Goal: Information Seeking & Learning: Learn about a topic

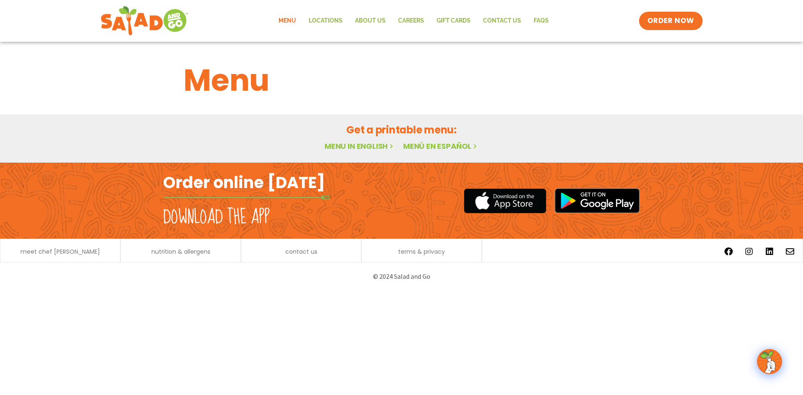
click at [290, 20] on link "Menu" at bounding box center [287, 20] width 30 height 19
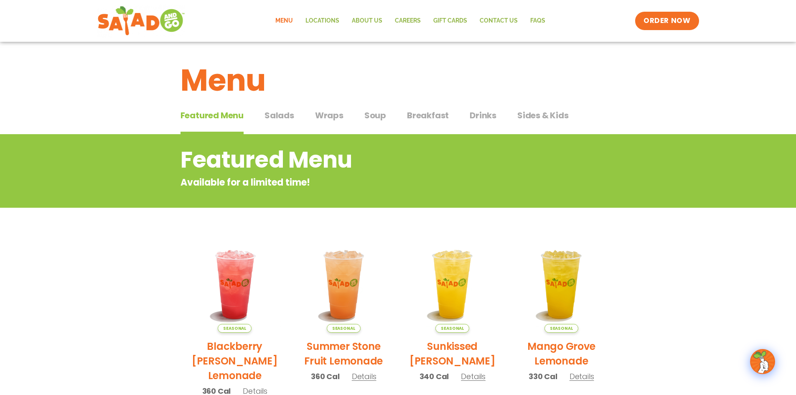
click at [281, 121] on span "Salads" at bounding box center [280, 115] width 30 height 13
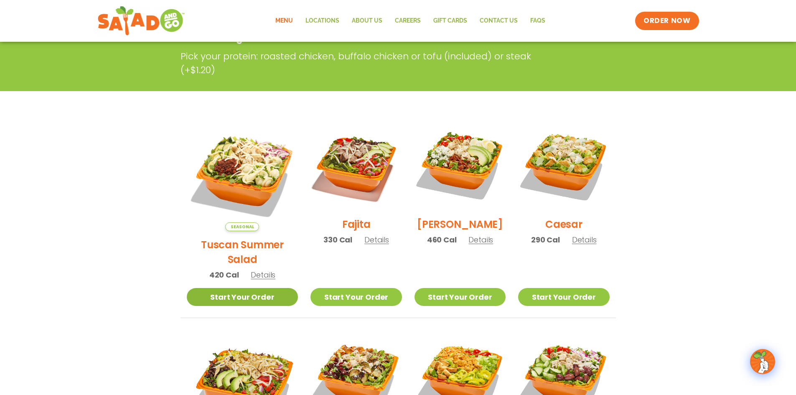
scroll to position [209, 0]
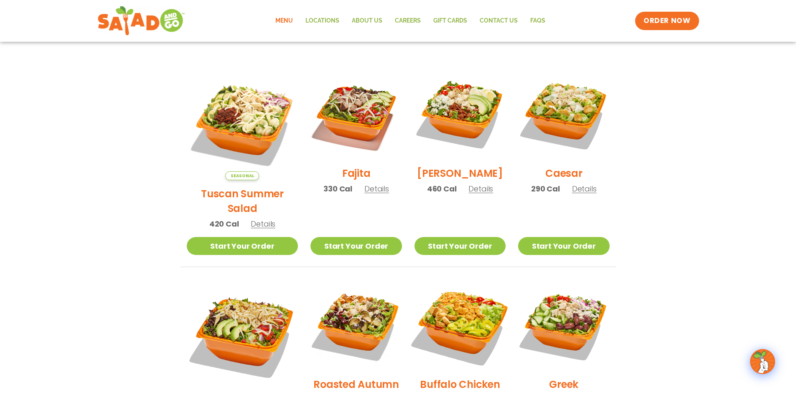
click at [461, 306] on img at bounding box center [460, 325] width 107 height 107
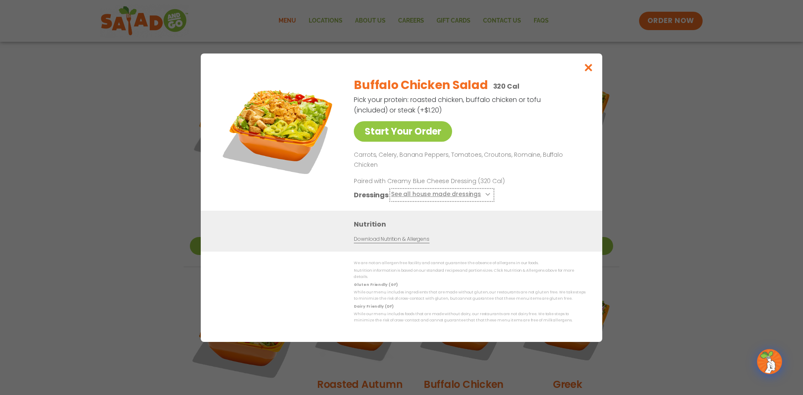
click at [482, 191] on button "See all house made dressings" at bounding box center [442, 194] width 102 height 10
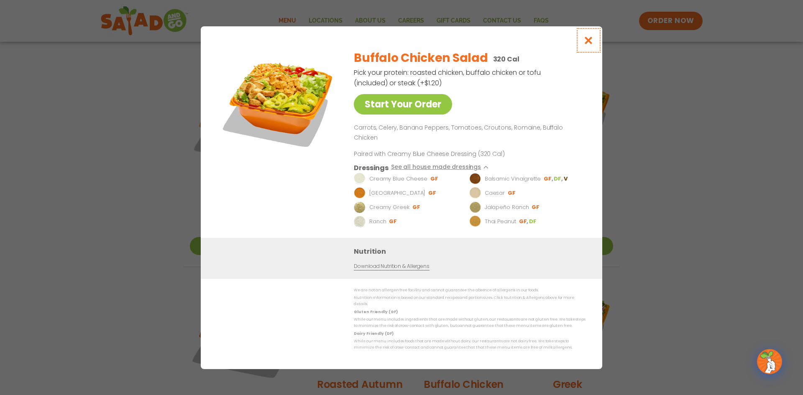
click at [587, 45] on icon "Close modal" at bounding box center [588, 40] width 10 height 9
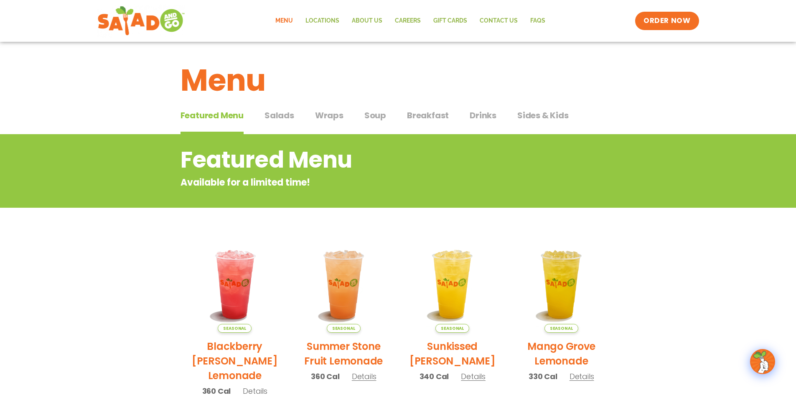
click at [536, 112] on span "Sides & Kids" at bounding box center [543, 115] width 51 height 13
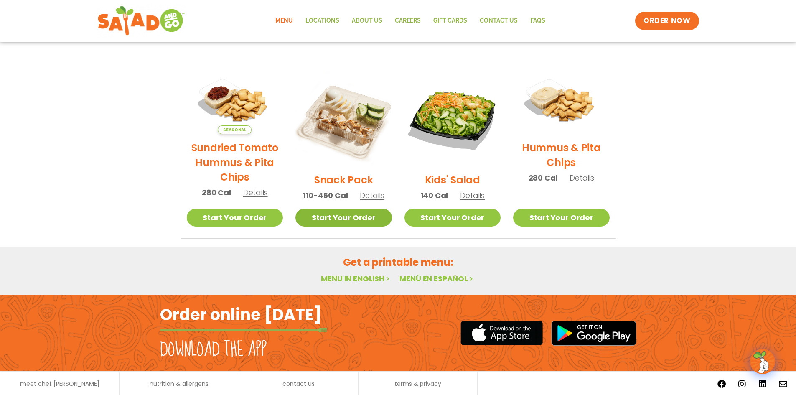
scroll to position [208, 0]
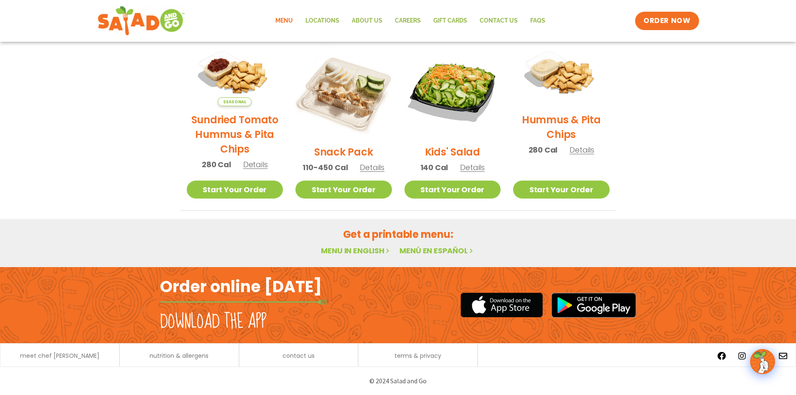
click at [286, 24] on link "Menu" at bounding box center [284, 20] width 30 height 19
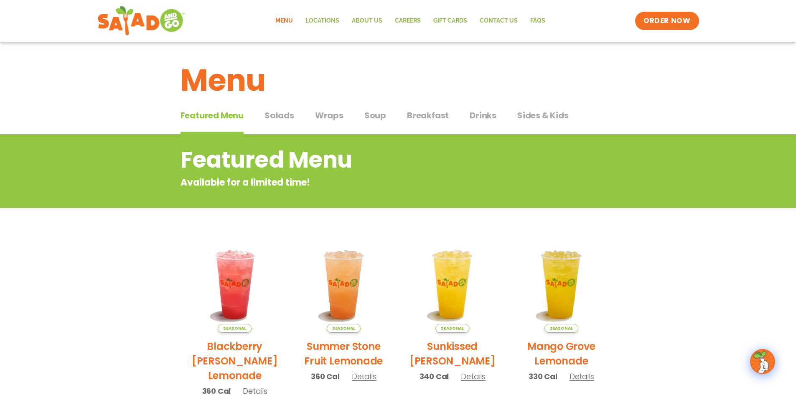
click at [341, 115] on span "Wraps" at bounding box center [329, 115] width 28 height 13
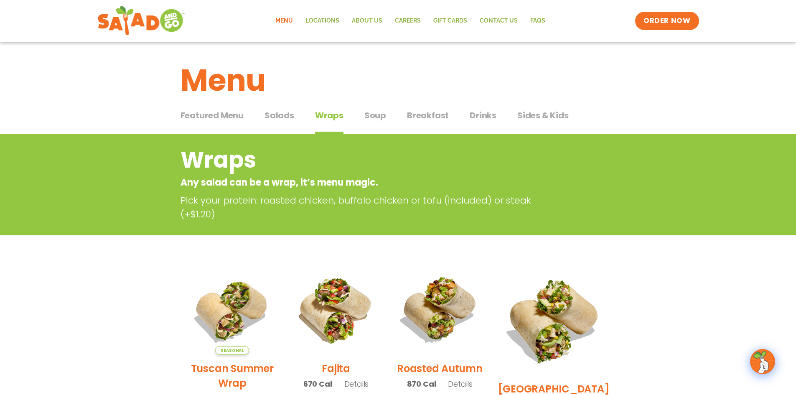
click at [378, 114] on span "Soup" at bounding box center [376, 115] width 22 height 13
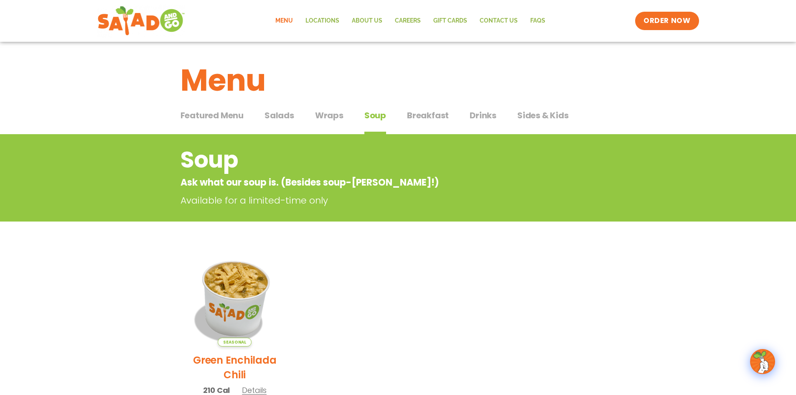
click at [239, 296] on img at bounding box center [234, 298] width 113 height 113
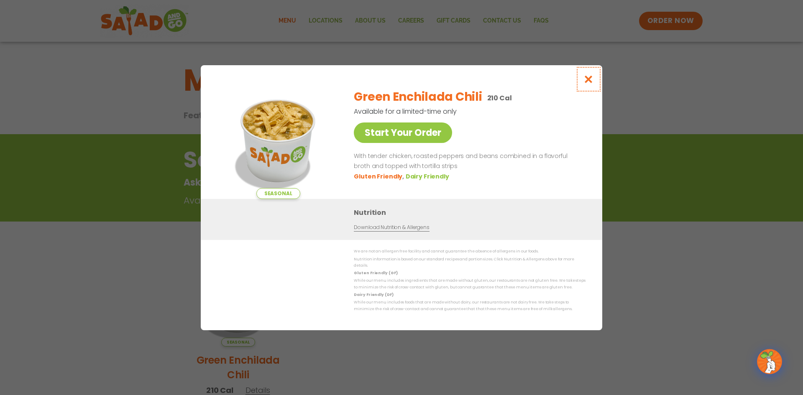
click at [589, 78] on icon "Close modal" at bounding box center [588, 79] width 10 height 9
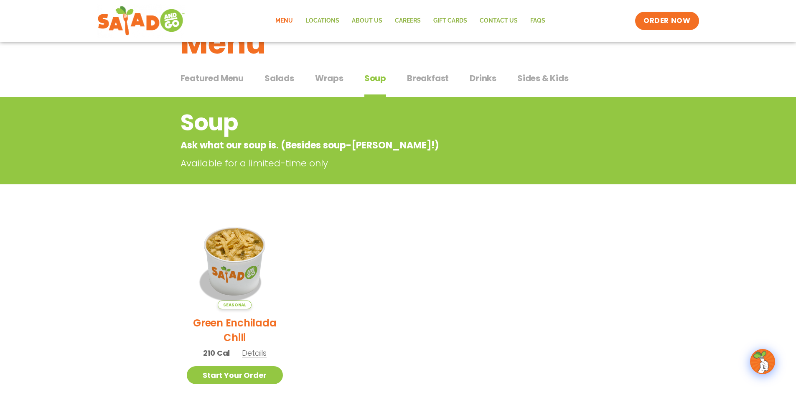
scroll to position [38, 0]
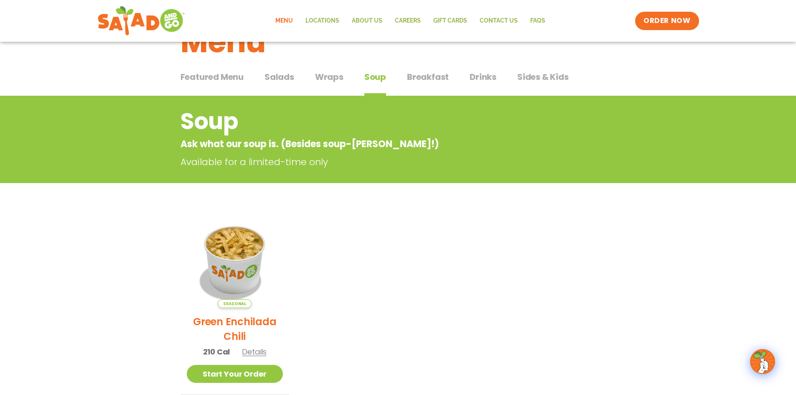
click at [286, 75] on span "Salads" at bounding box center [280, 77] width 30 height 13
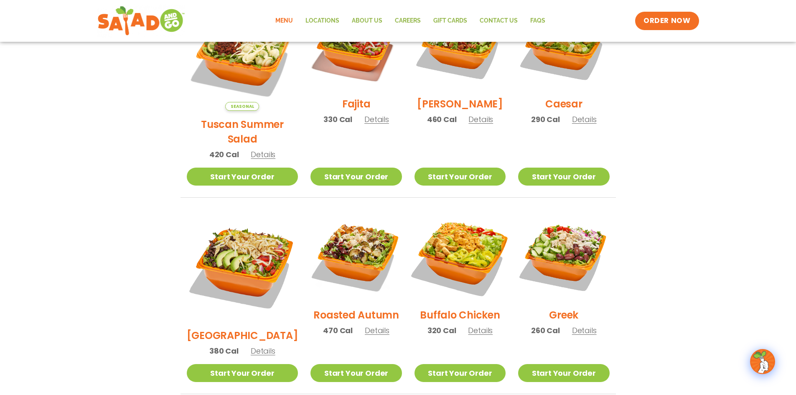
scroll to position [248, 0]
